Goal: Transaction & Acquisition: Book appointment/travel/reservation

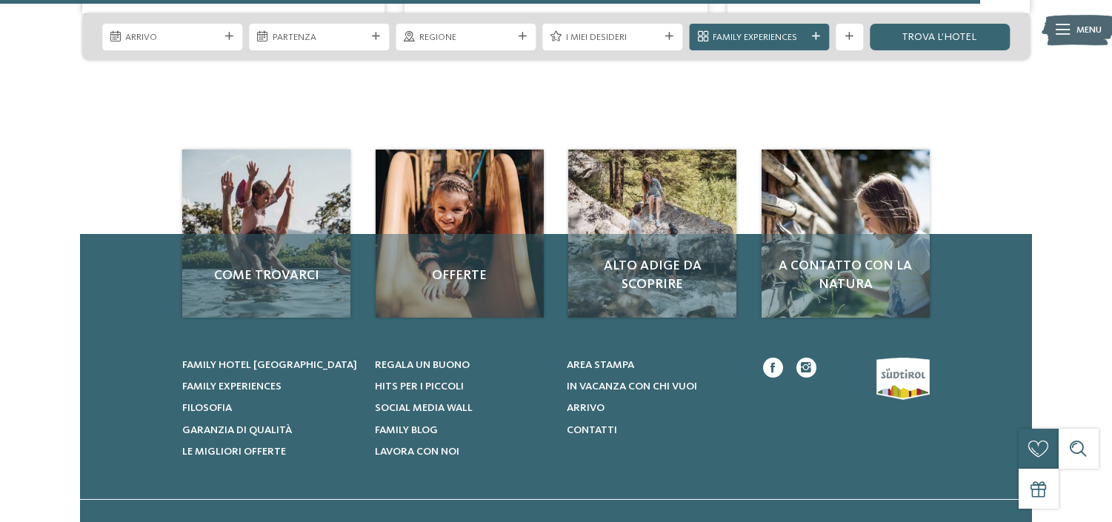
scroll to position [2594, 0]
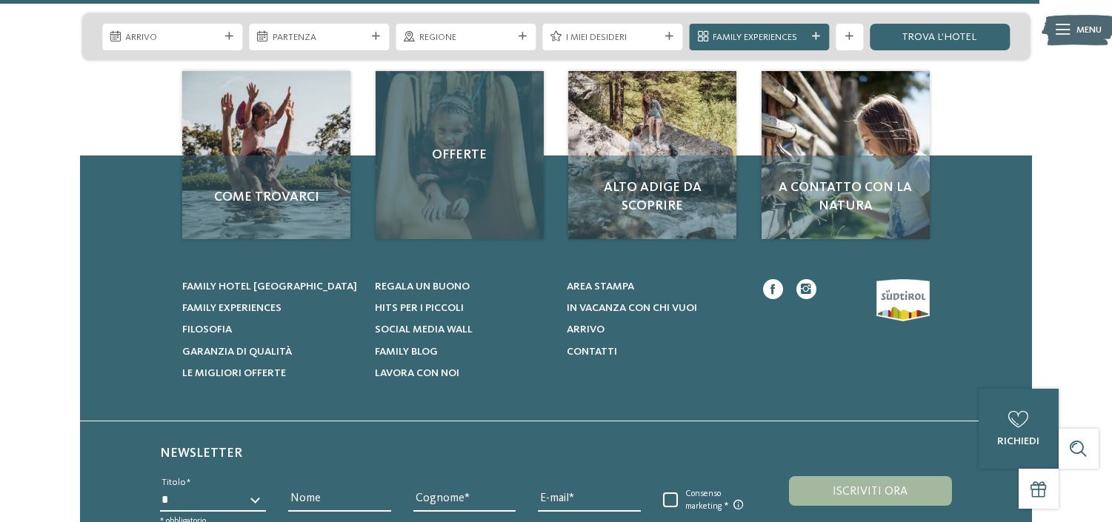
click at [458, 196] on div "Offerte" at bounding box center [460, 155] width 168 height 168
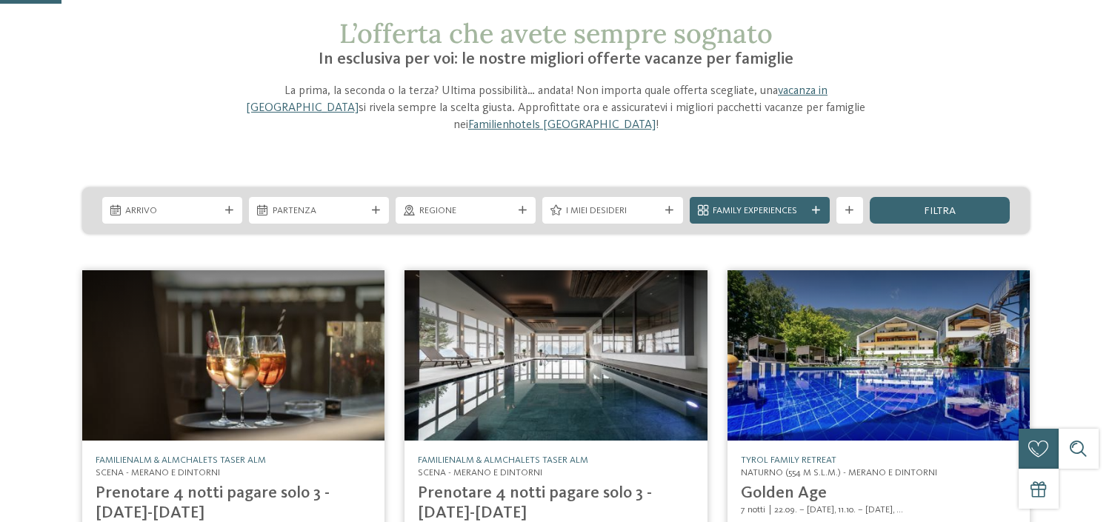
scroll to position [74, 0]
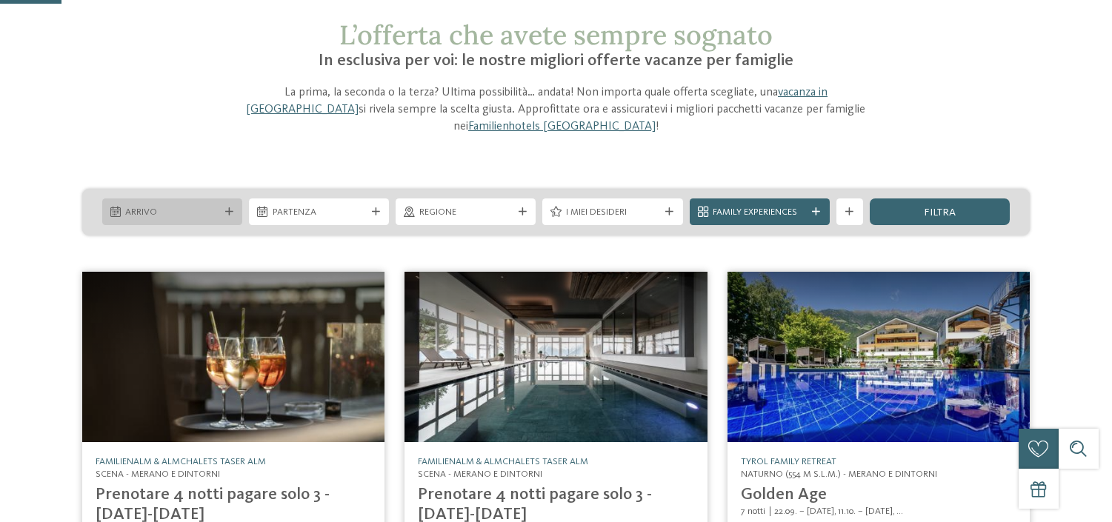
click at [208, 206] on span "Arrivo" at bounding box center [171, 212] width 93 height 13
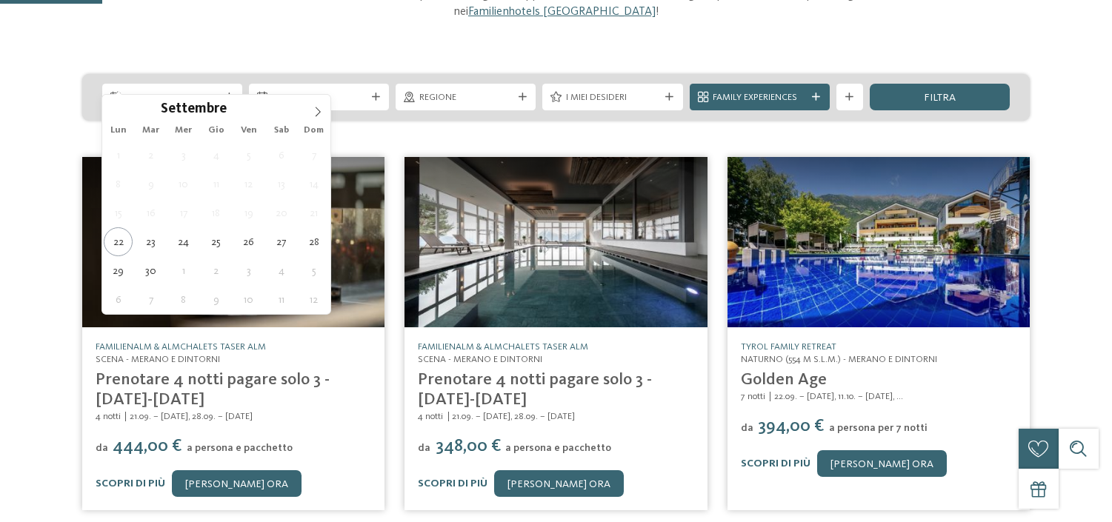
scroll to position [222, 0]
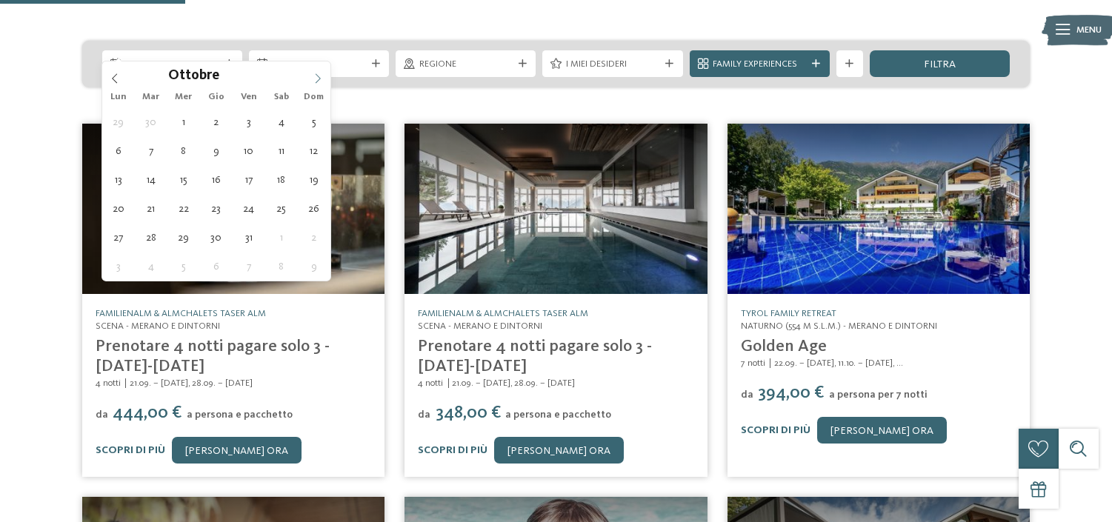
click at [311, 77] on span at bounding box center [317, 74] width 25 height 25
type div "[DATE]"
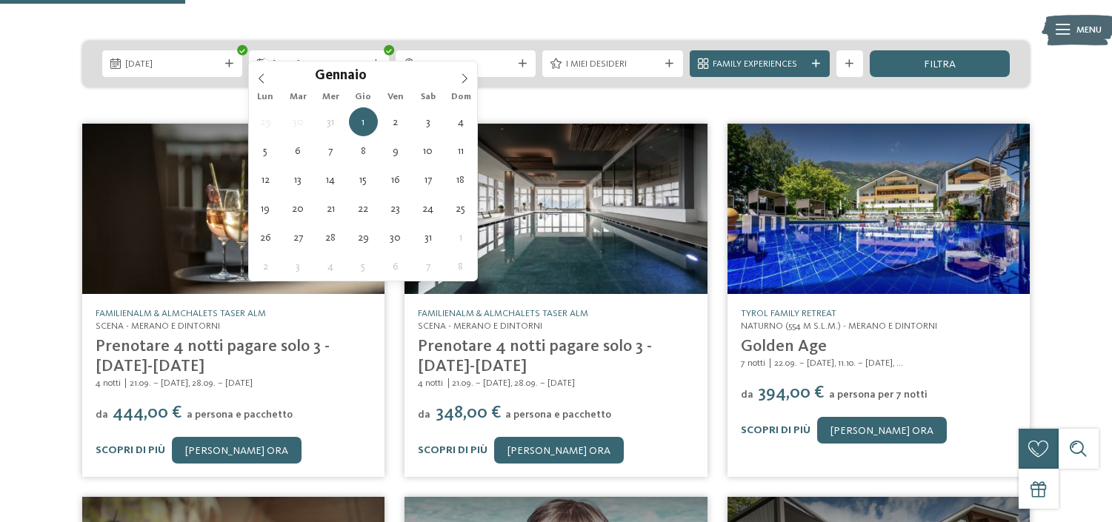
type input "****"
type div "[DATE]"
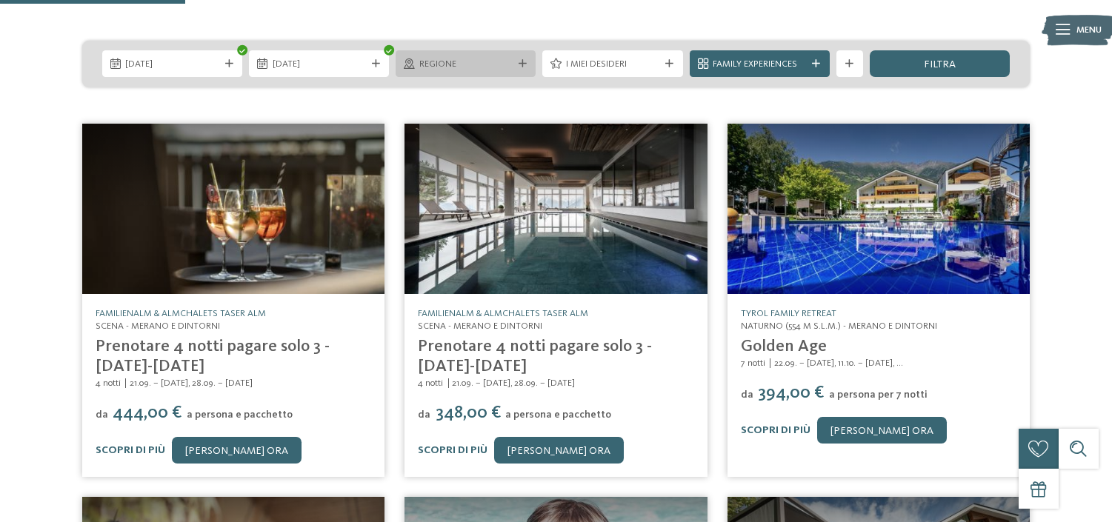
click at [481, 58] on span "Regione" at bounding box center [465, 64] width 93 height 13
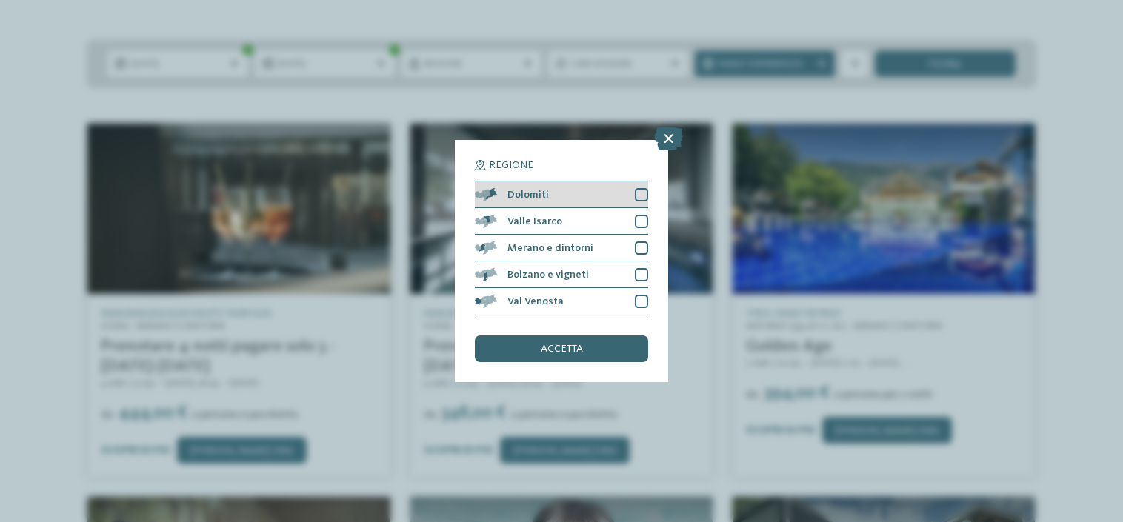
click at [637, 196] on div at bounding box center [641, 194] width 13 height 13
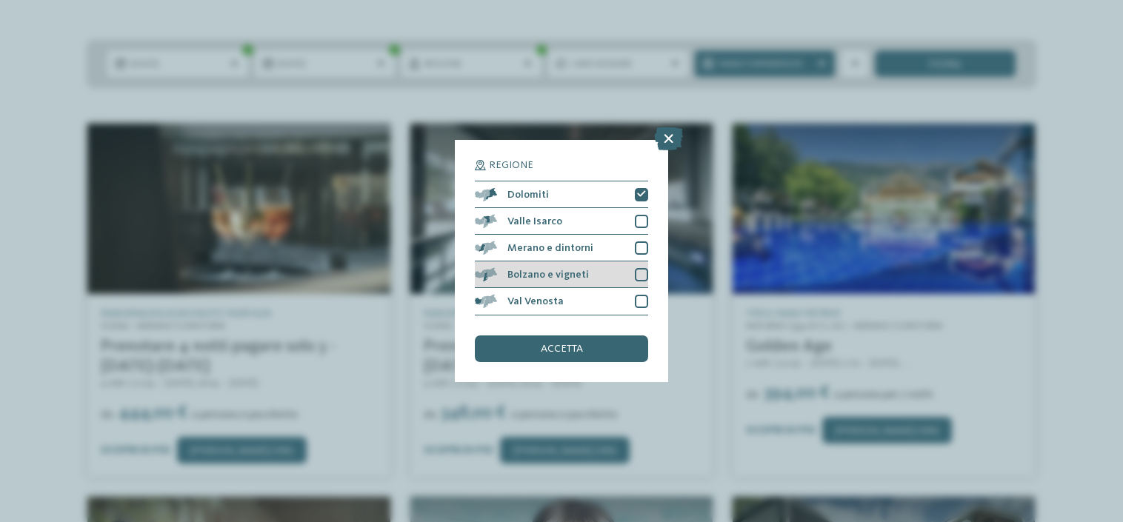
click at [624, 268] on div "Bolzano e vigneti" at bounding box center [561, 275] width 173 height 27
click at [623, 255] on div "Merano e dintorni" at bounding box center [561, 248] width 173 height 27
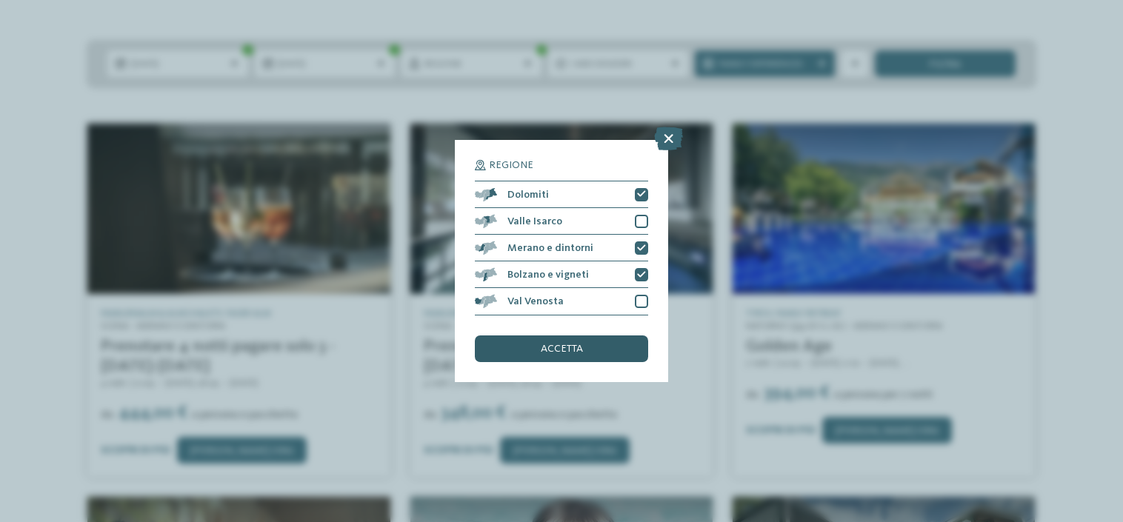
click at [582, 356] on div "accetta" at bounding box center [561, 349] width 173 height 27
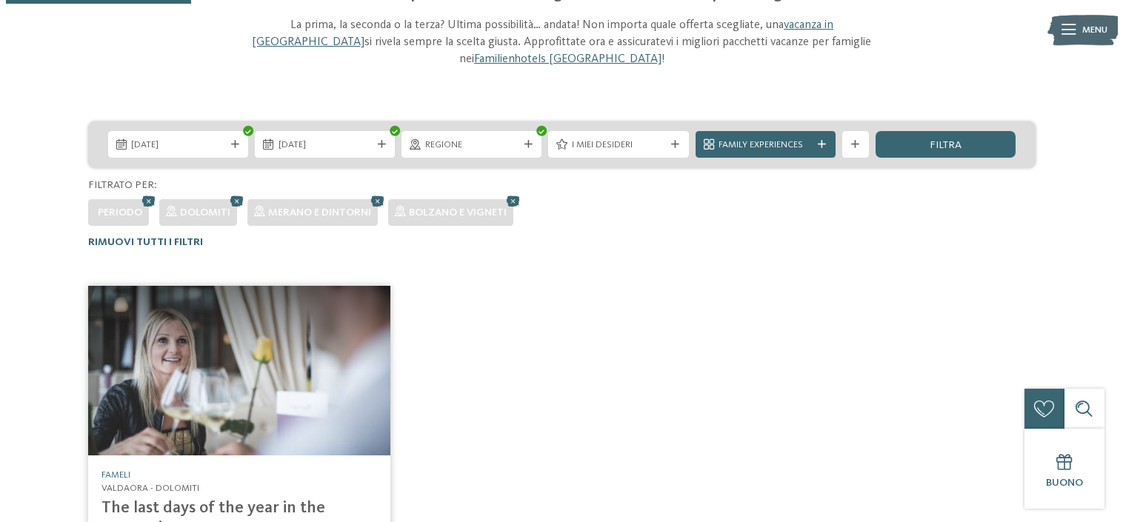
scroll to position [96, 0]
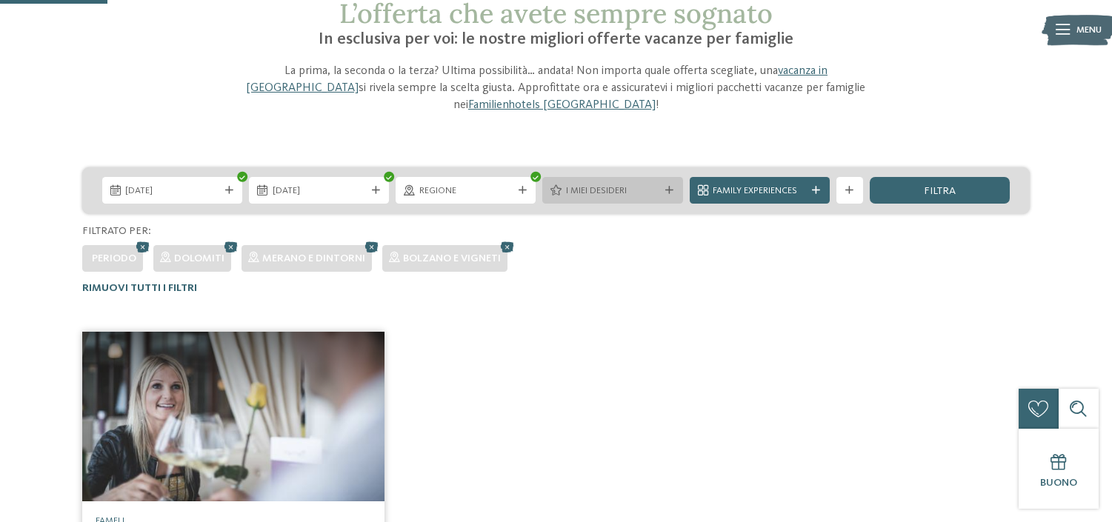
click at [599, 185] on span "I miei desideri" at bounding box center [612, 191] width 93 height 13
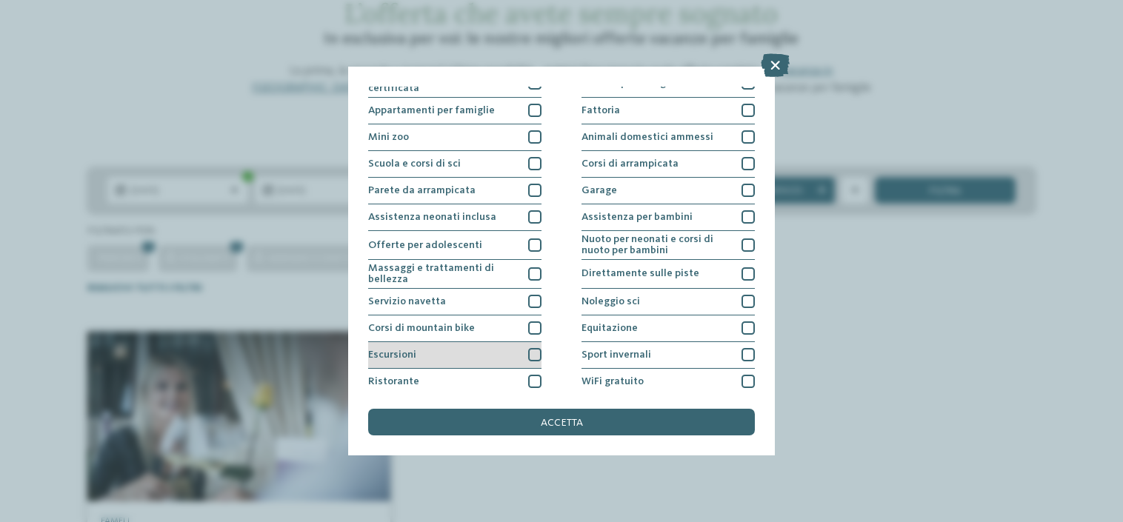
scroll to position [179, 0]
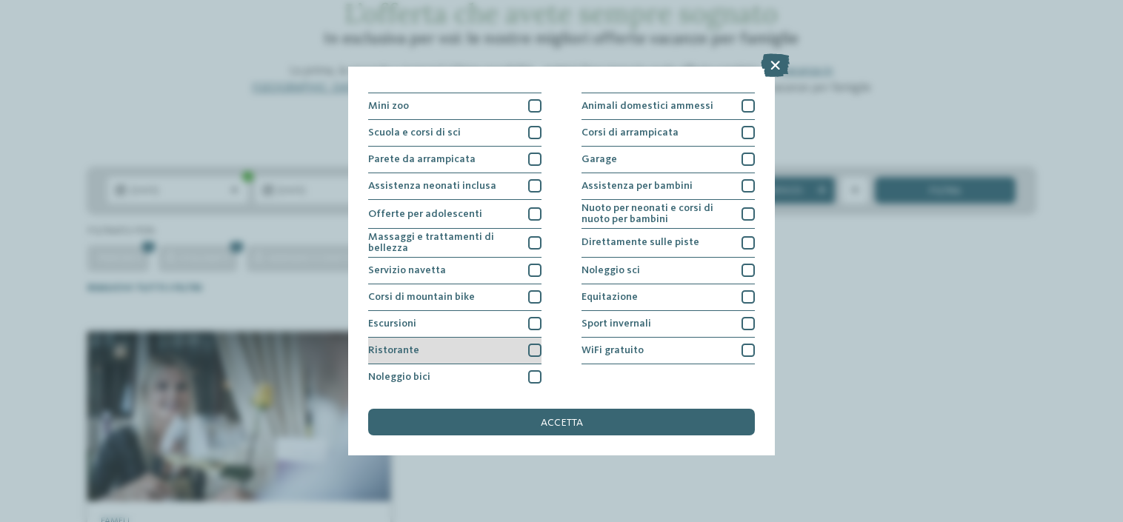
click at [475, 348] on div "Ristorante" at bounding box center [454, 351] width 173 height 27
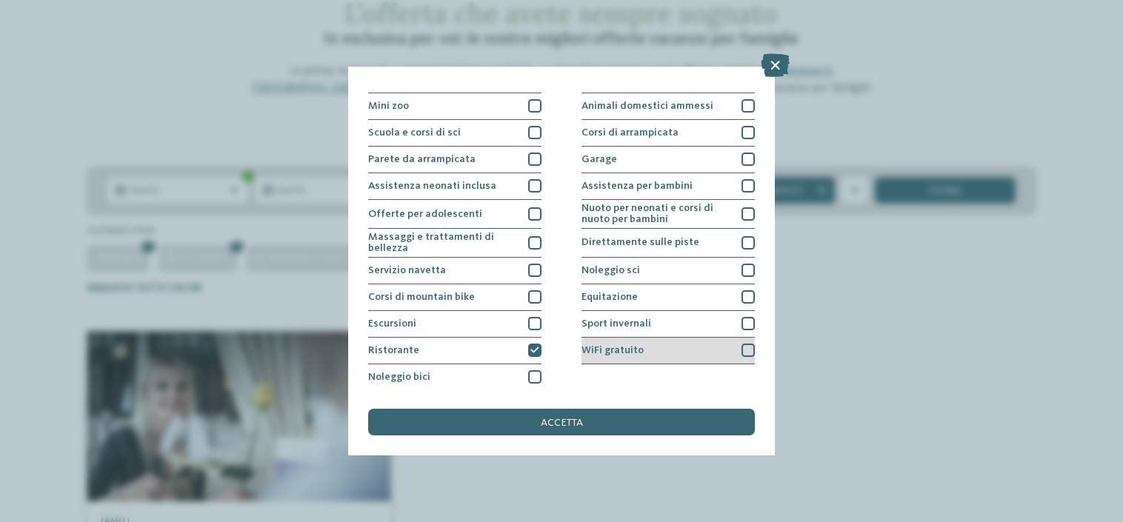
click at [661, 353] on div "WiFi gratuito" at bounding box center [668, 351] width 173 height 27
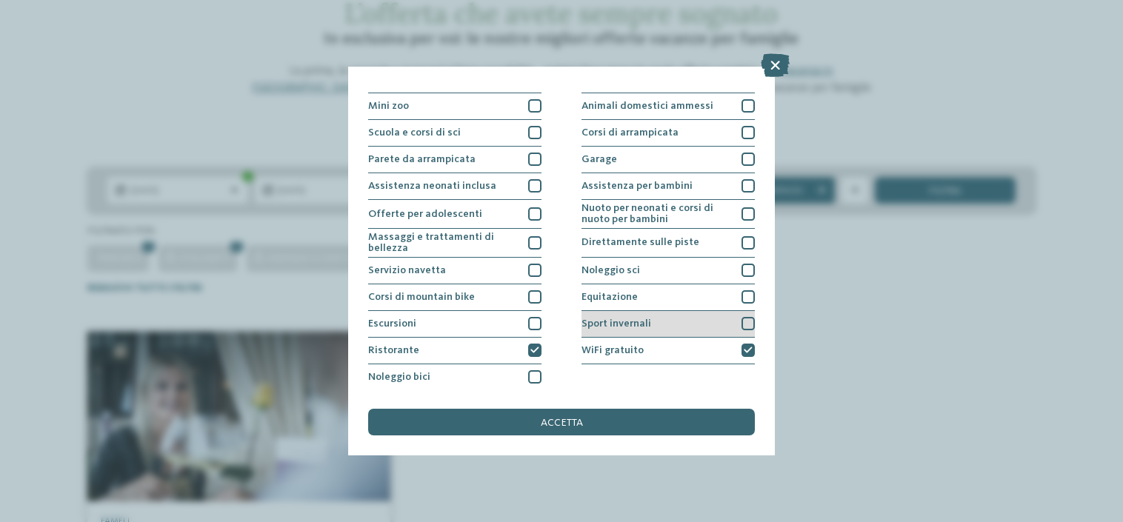
click at [662, 325] on div "Sport invernali" at bounding box center [668, 324] width 173 height 27
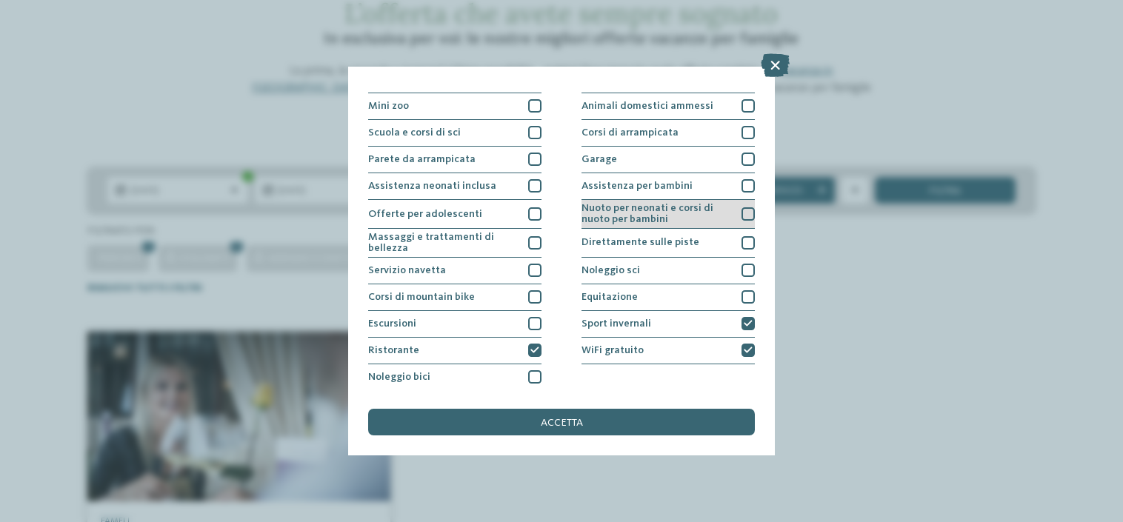
click at [649, 222] on span "Nuoto per neonati e corsi di nuoto per bambini" at bounding box center [657, 213] width 150 height 21
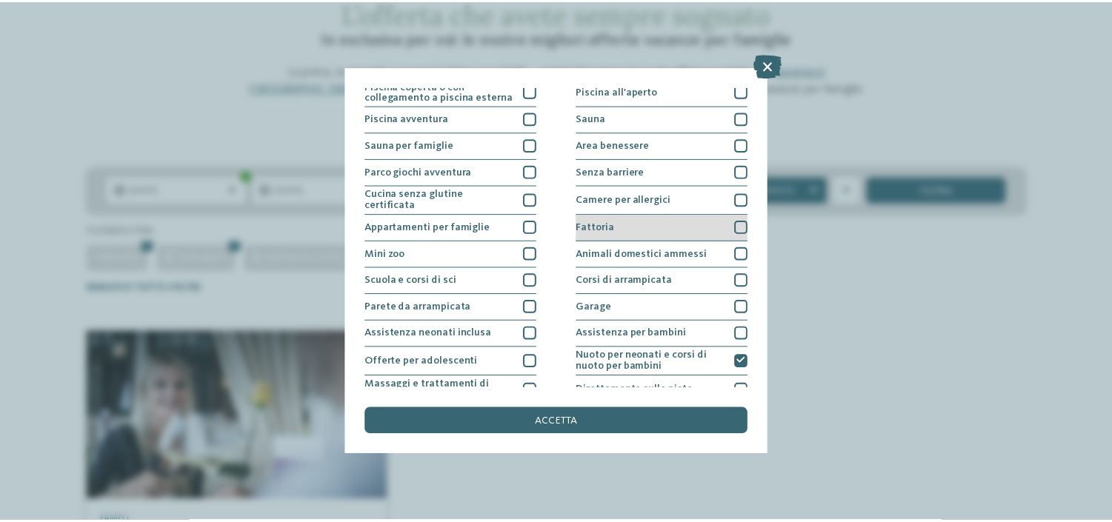
scroll to position [0, 0]
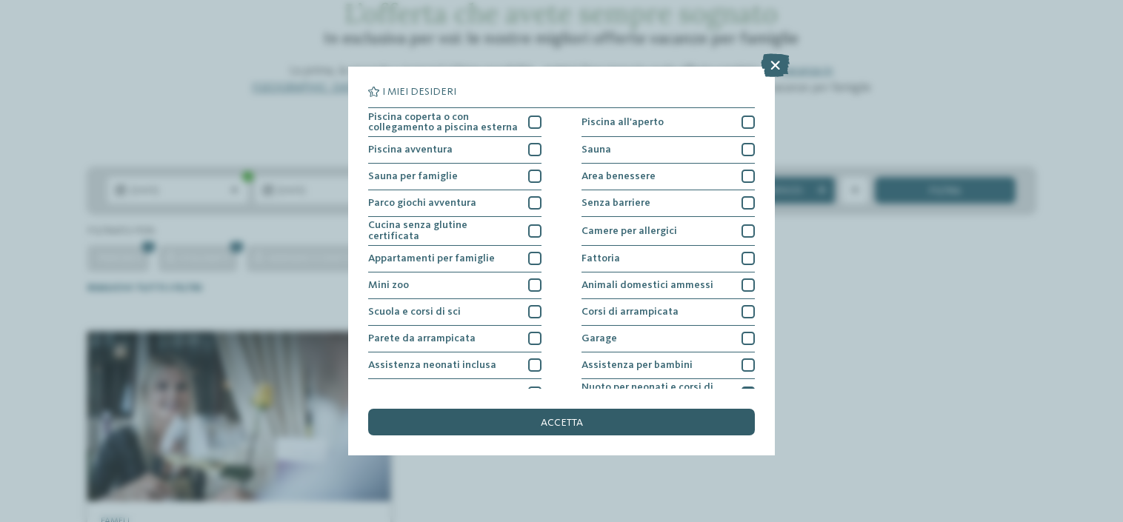
click at [599, 430] on div "accetta" at bounding box center [561, 422] width 387 height 27
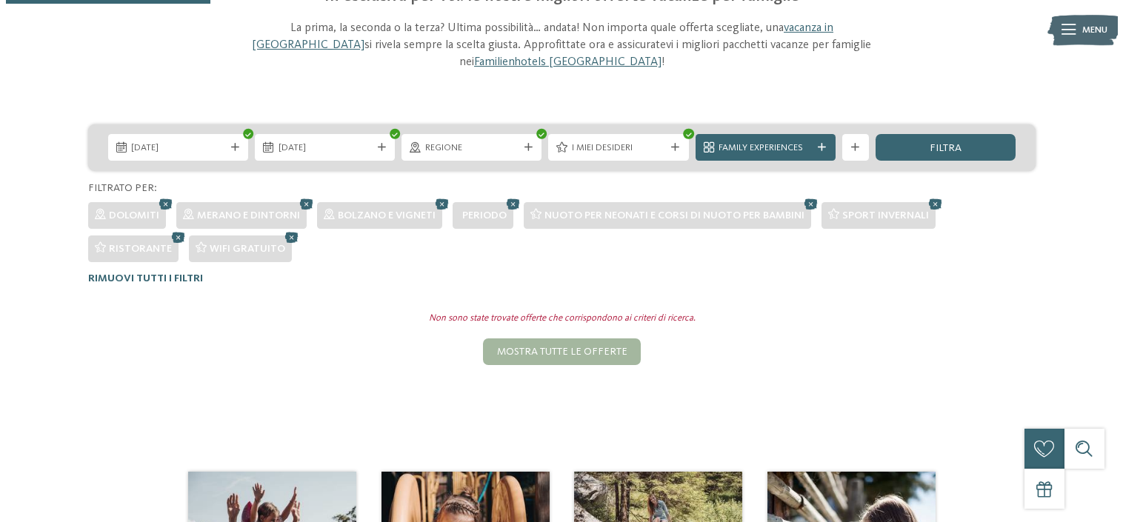
scroll to position [130, 0]
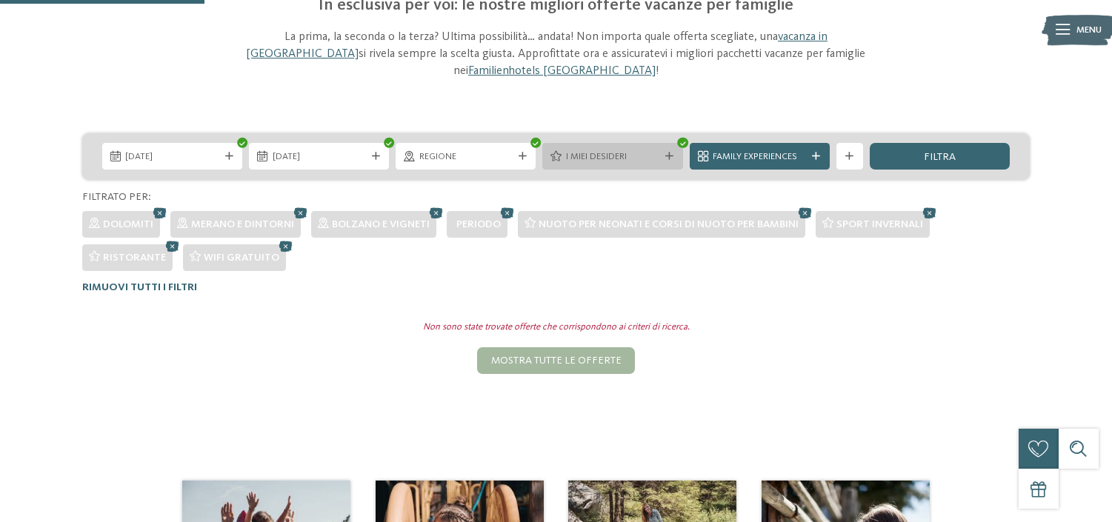
click at [671, 153] on icon at bounding box center [669, 157] width 8 height 8
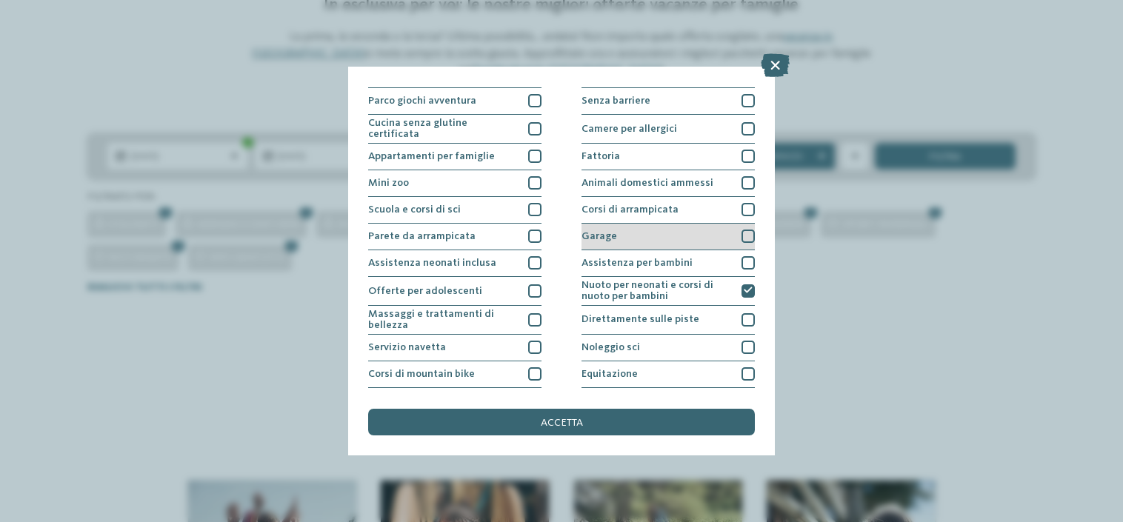
scroll to position [179, 0]
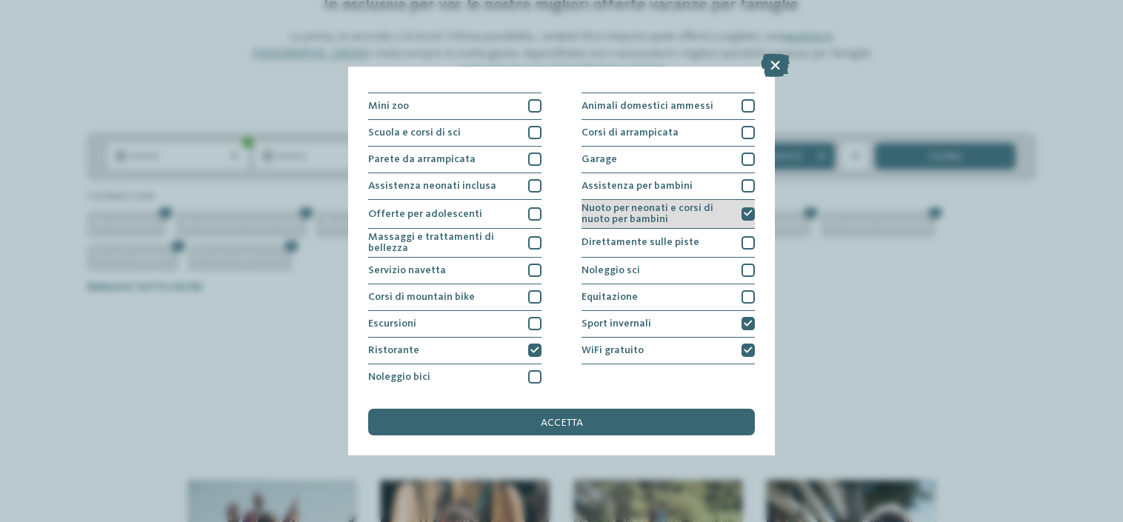
click at [734, 208] on div "Nuoto per neonati e corsi di nuoto per bambini" at bounding box center [668, 214] width 173 height 29
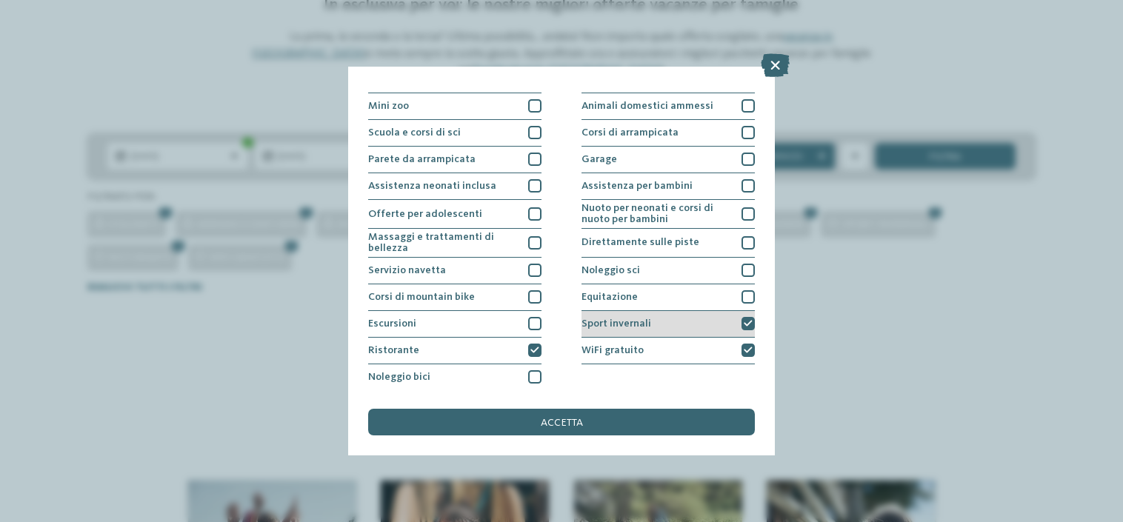
click at [726, 320] on div "Sport invernali" at bounding box center [668, 324] width 173 height 27
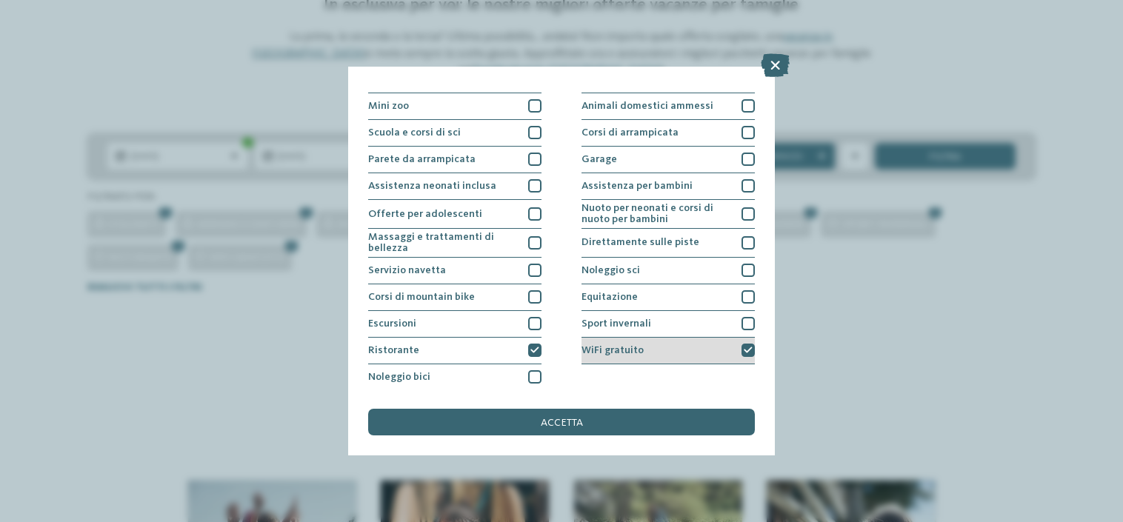
click at [717, 347] on div "WiFi gratuito" at bounding box center [668, 351] width 173 height 27
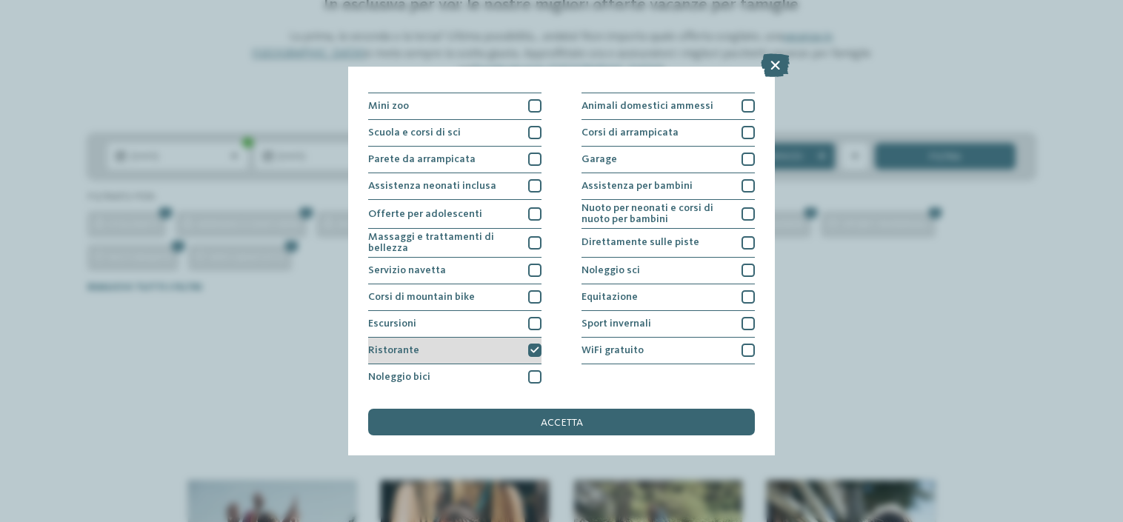
click at [504, 351] on div "Ristorante" at bounding box center [454, 351] width 173 height 27
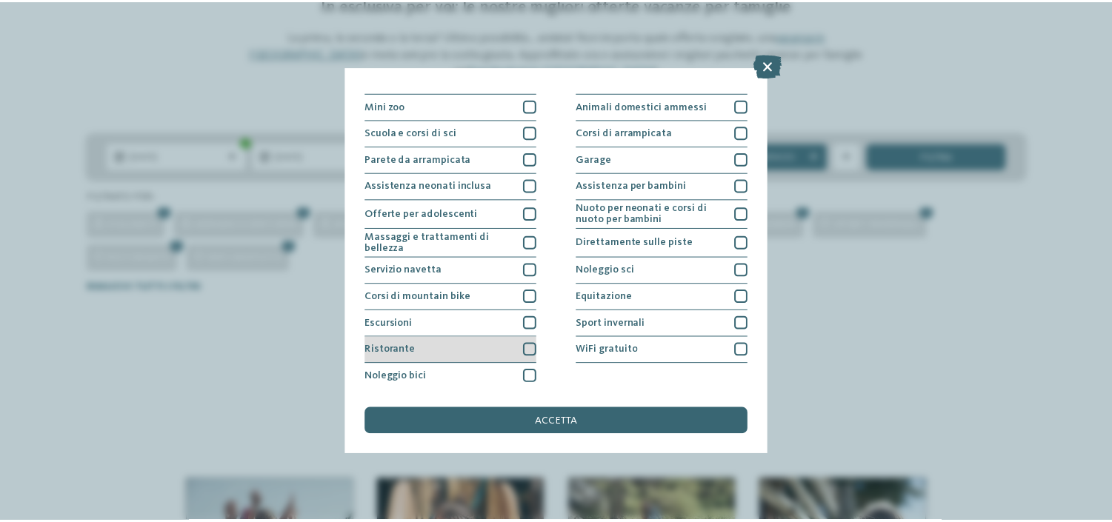
scroll to position [0, 0]
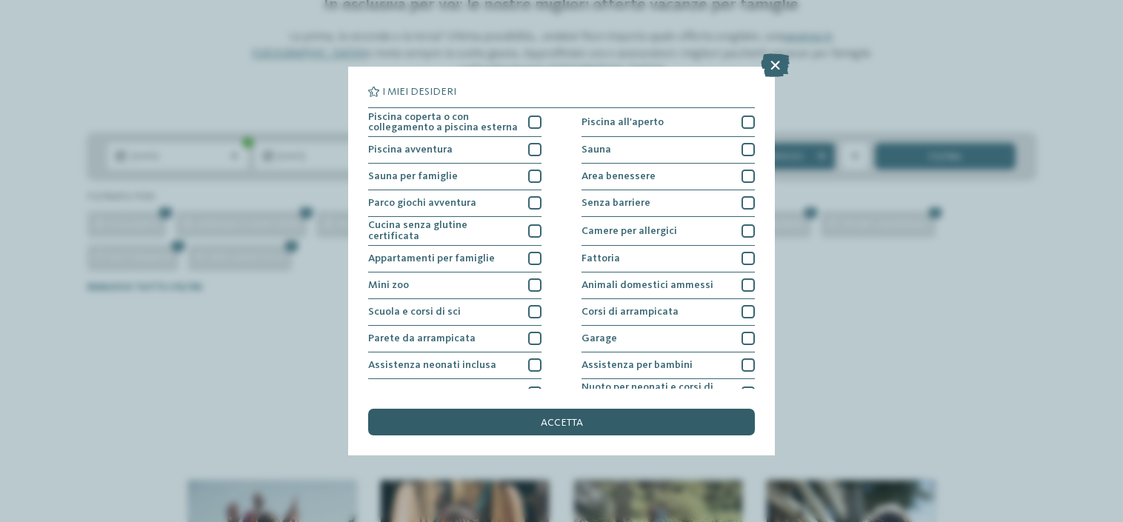
click at [548, 428] on div "accetta" at bounding box center [561, 422] width 387 height 27
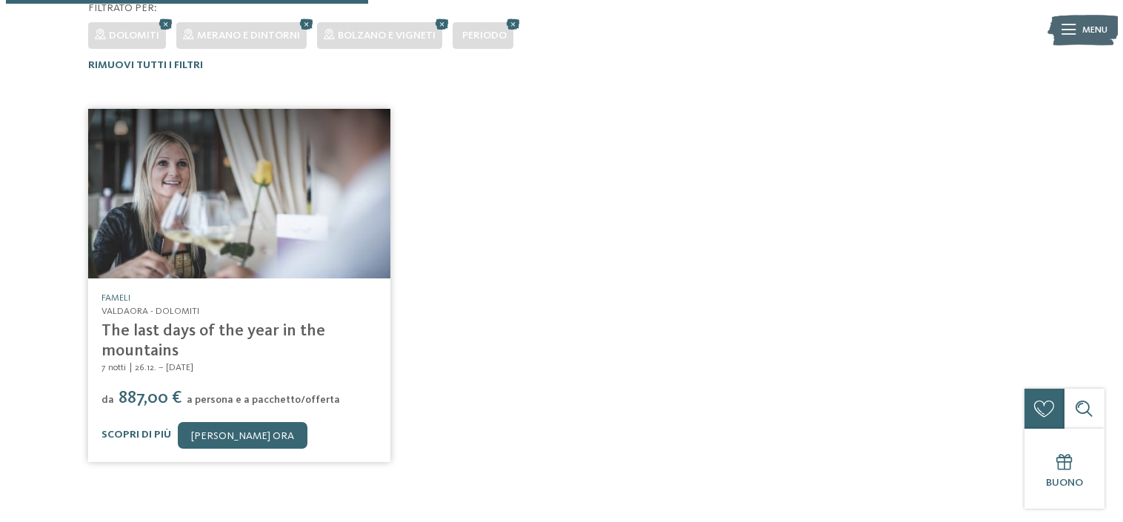
scroll to position [393, 0]
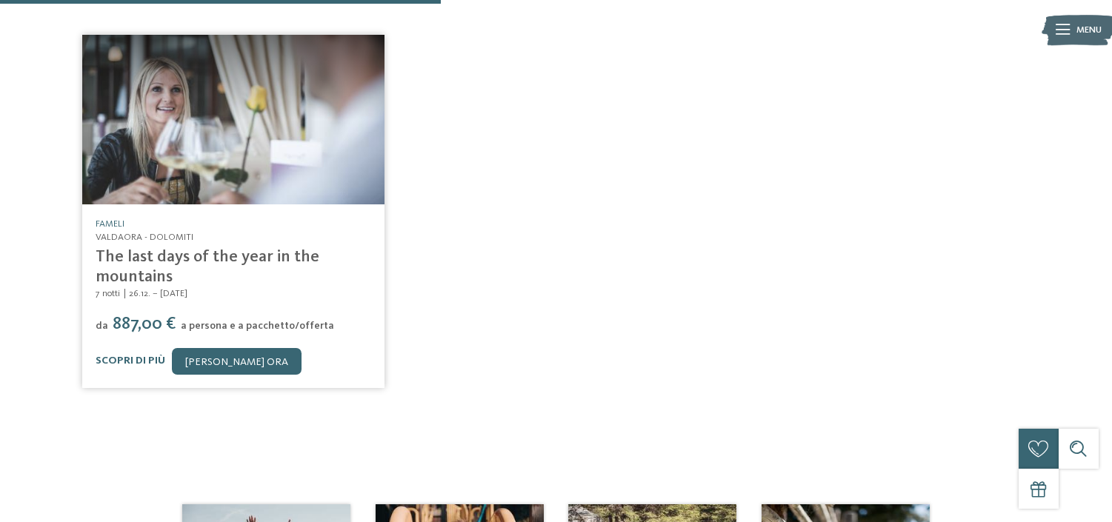
click at [205, 79] on img at bounding box center [233, 120] width 302 height 170
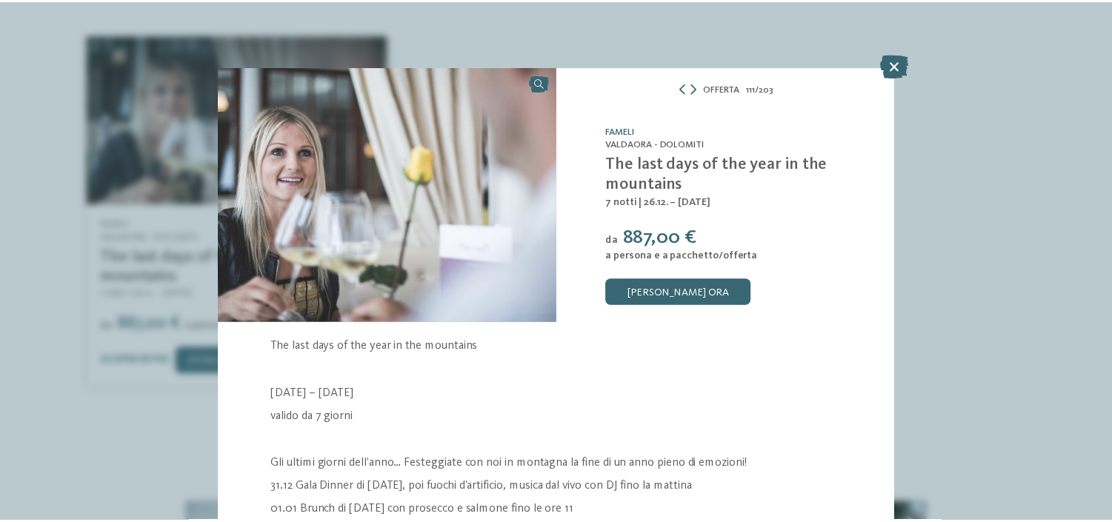
scroll to position [74, 0]
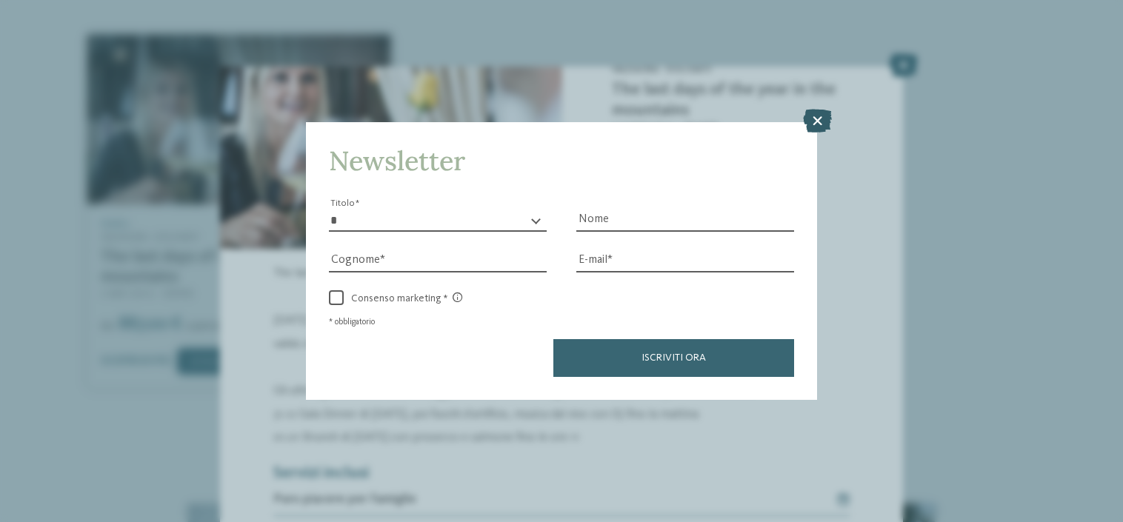
click at [810, 119] on icon at bounding box center [817, 121] width 29 height 24
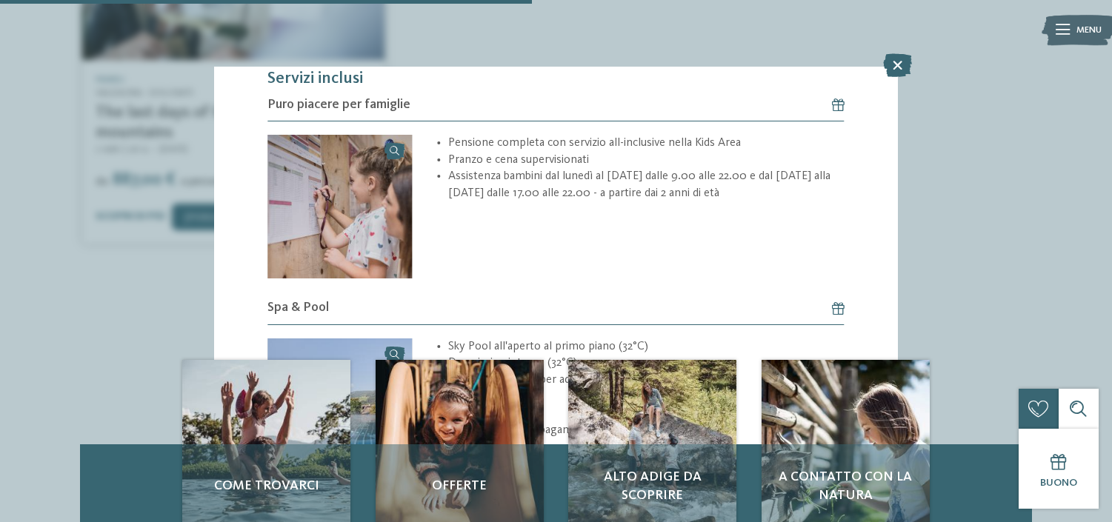
scroll to position [473, 0]
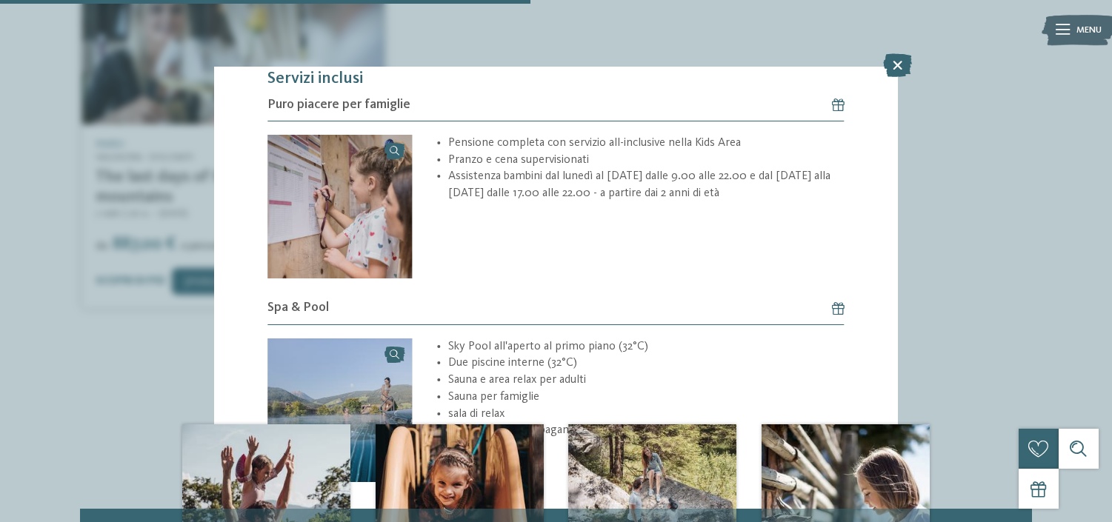
drag, startPoint x: 899, startPoint y: 68, endPoint x: 879, endPoint y: 108, distance: 44.7
click at [899, 68] on icon at bounding box center [897, 65] width 29 height 24
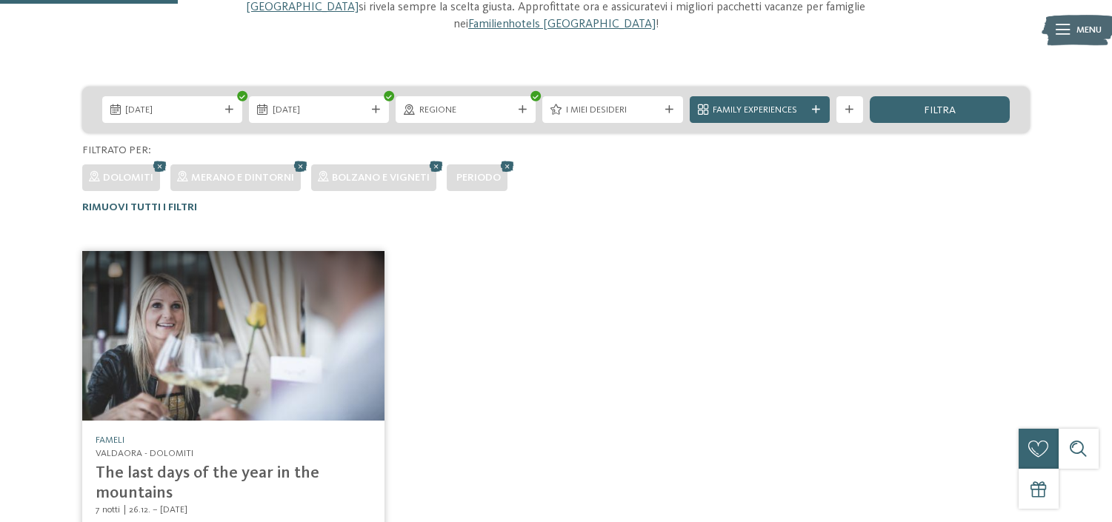
scroll to position [102, 0]
